Goal: Task Accomplishment & Management: Manage account settings

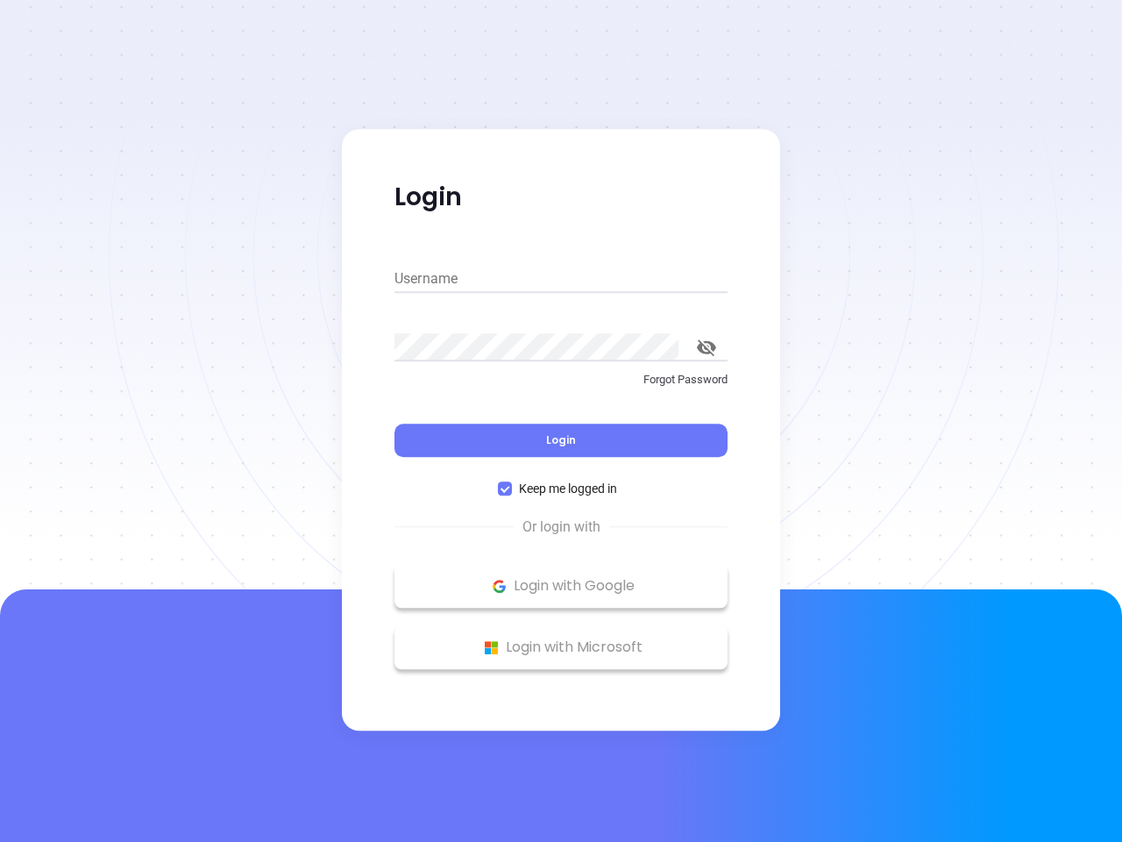
click at [561, 421] on div "Login" at bounding box center [561, 429] width 333 height 54
click at [561, 279] on input "Username" at bounding box center [561, 279] width 333 height 28
click at [707, 347] on icon "toggle password visibility" at bounding box center [706, 347] width 19 height 17
click at [561, 440] on span "Login" at bounding box center [561, 439] width 30 height 15
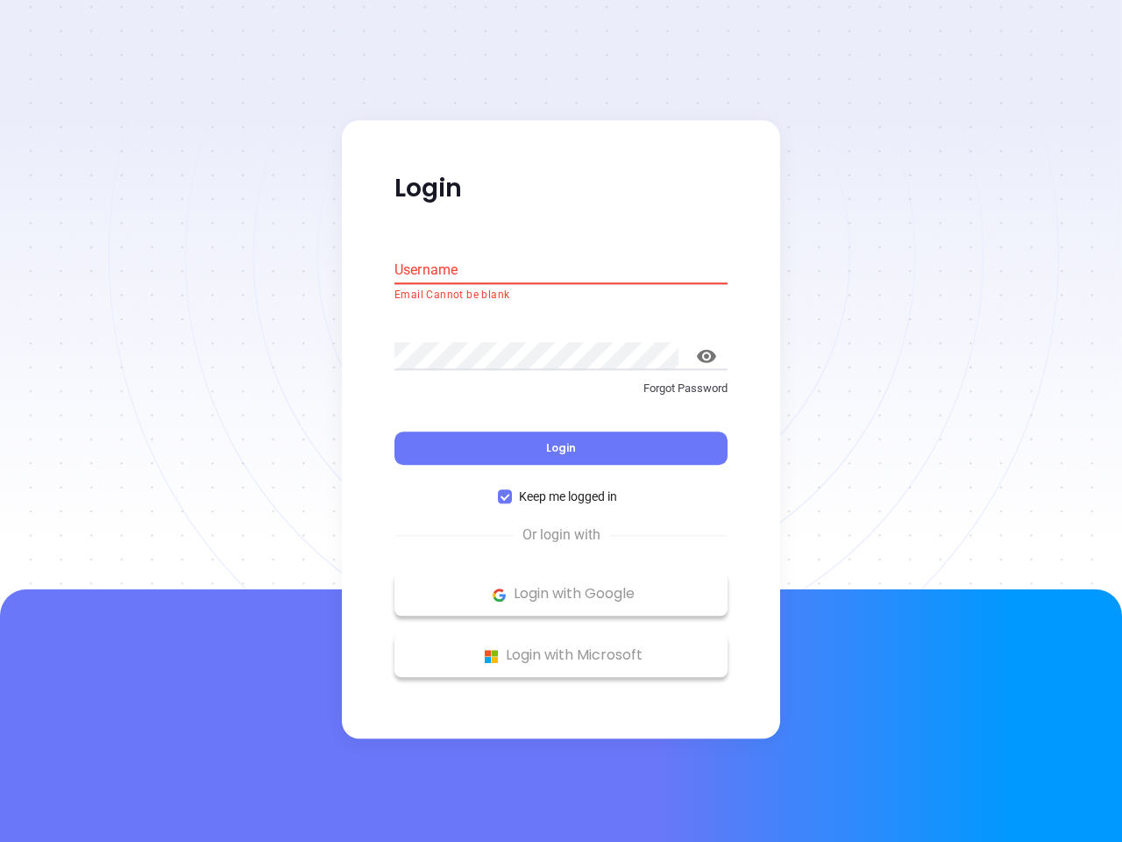
click at [561, 488] on span "Keep me logged in" at bounding box center [568, 497] width 112 height 19
click at [512, 490] on input "Keep me logged in" at bounding box center [505, 497] width 14 height 14
checkbox input "false"
click at [561, 586] on p "Login with Google" at bounding box center [561, 594] width 316 height 26
click at [561, 647] on p "Login with Microsoft" at bounding box center [561, 656] width 316 height 26
